Goal: Find specific page/section: Find specific page/section

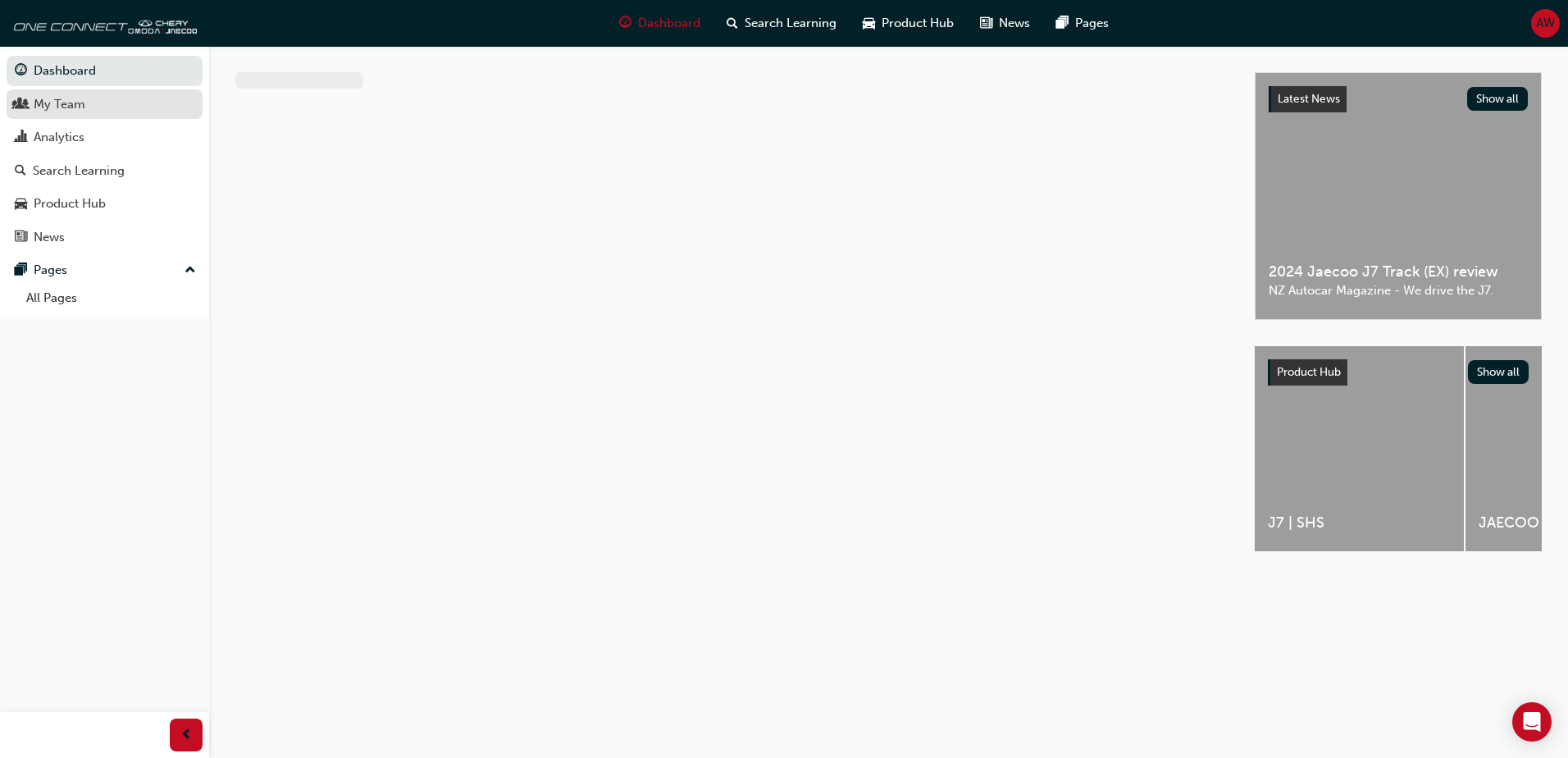
click at [73, 104] on div "My Team" at bounding box center [59, 104] width 51 height 19
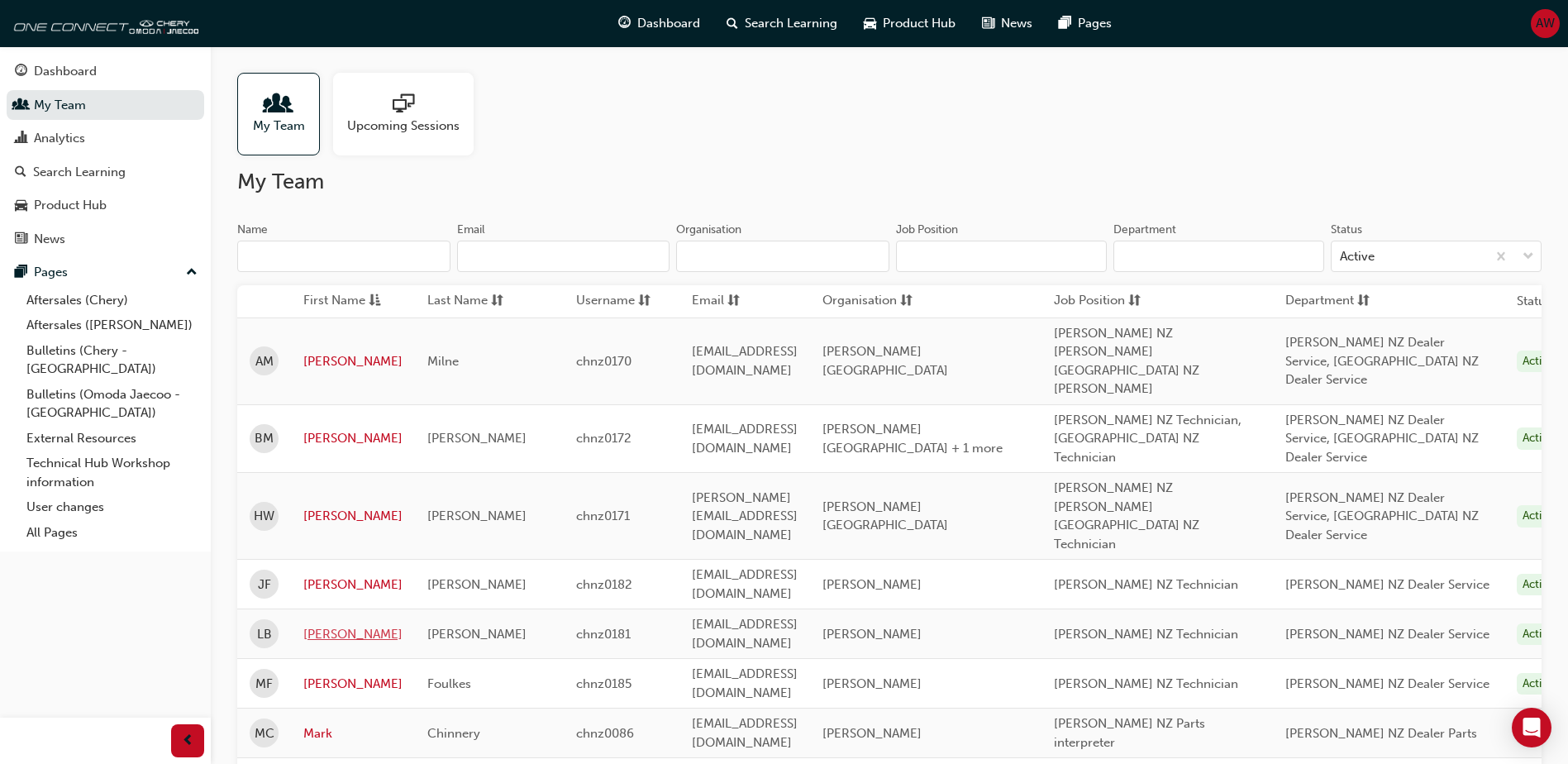
click at [325, 625] on link "[PERSON_NAME]" at bounding box center [352, 634] width 99 height 19
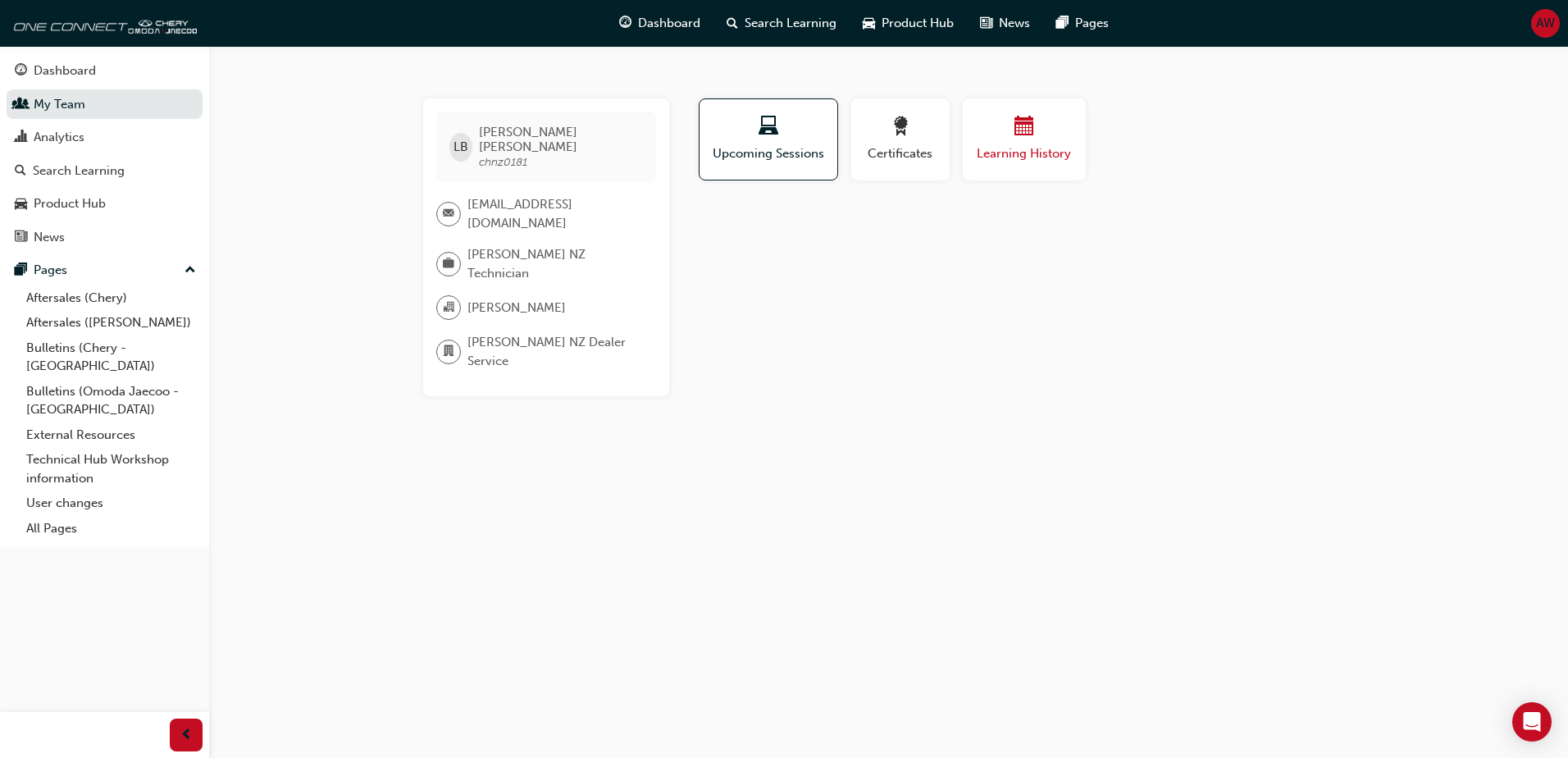
click at [1001, 129] on div "button" at bounding box center [1024, 129] width 98 height 26
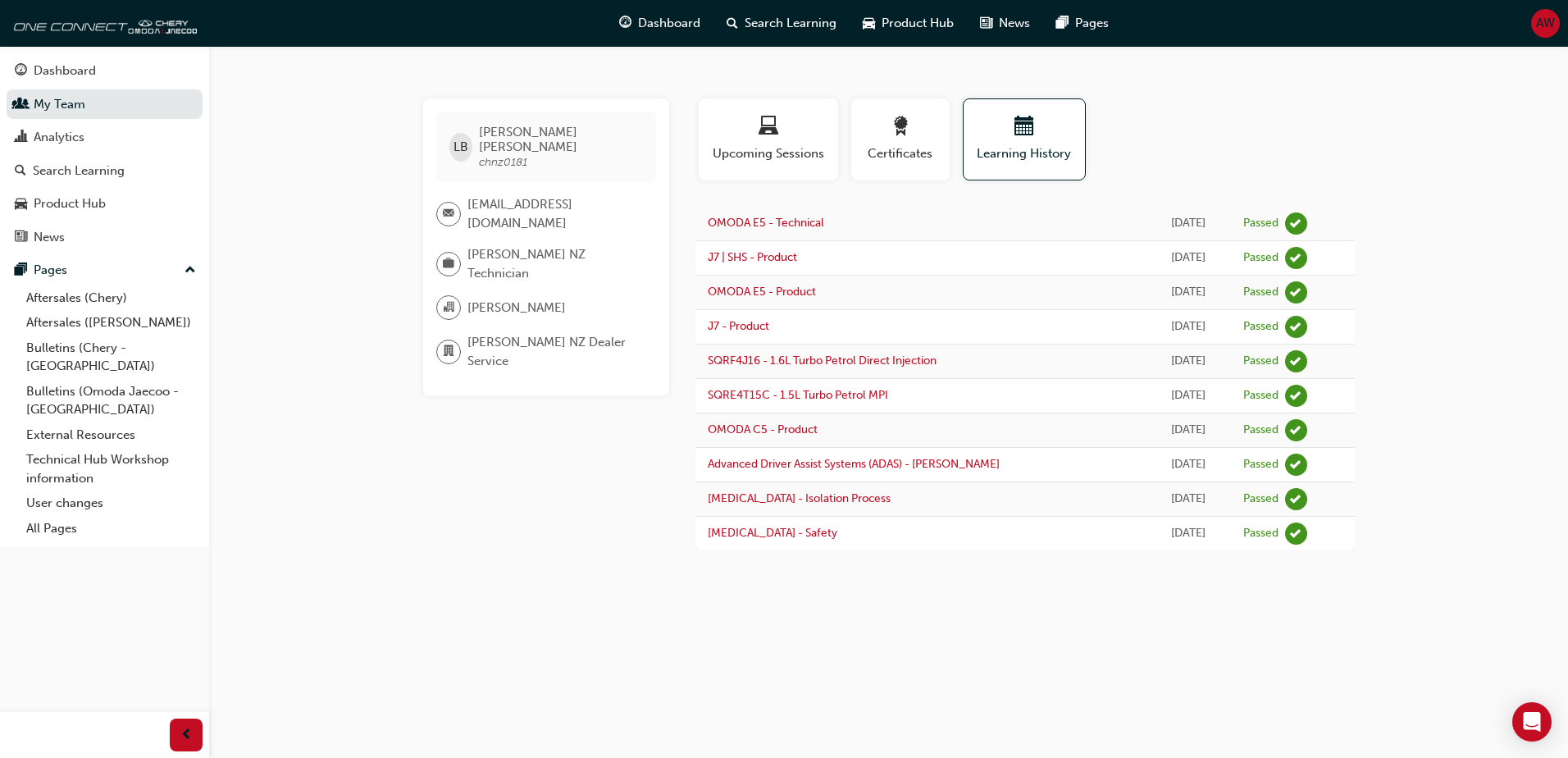
drag, startPoint x: 943, startPoint y: 322, endPoint x: 951, endPoint y: 321, distance: 8.1
click at [944, 322] on td "J7 - Product" at bounding box center [921, 327] width 452 height 35
click at [1194, 610] on div "LB [PERSON_NAME] chnz0181 [EMAIL_ADDRESS][DOMAIN_NAME] Omoda Jaecoo NZ Technici…" at bounding box center [784, 379] width 1568 height 758
